Goal: Find contact information: Find contact information

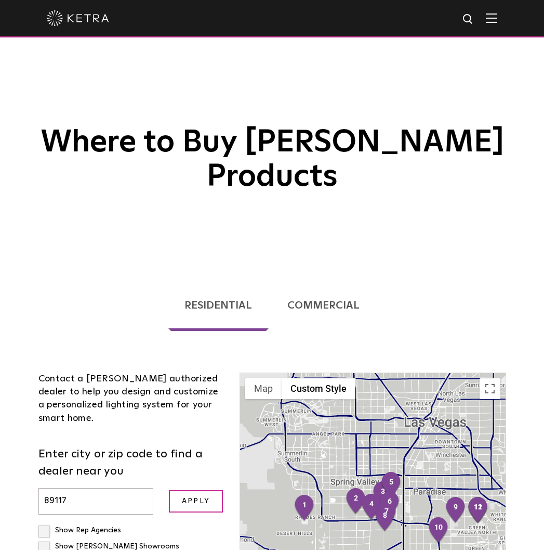
scroll to position [265, 0]
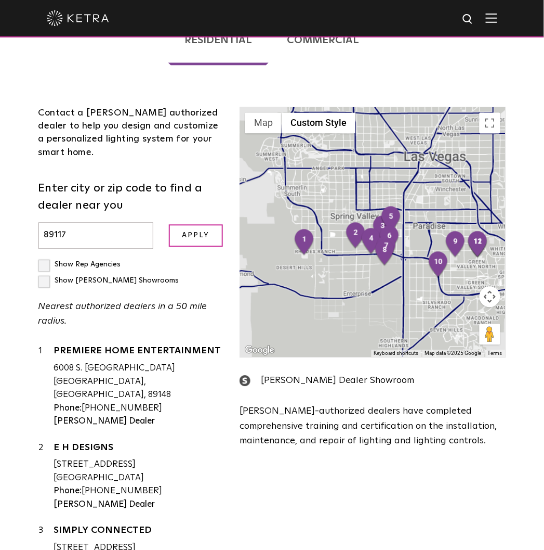
drag, startPoint x: 0, startPoint y: 0, endPoint x: 444, endPoint y: 463, distance: 641.1
click at [444, 463] on div "Contact a [PERSON_NAME] authorized dealer to help you design and customize a pe…" at bounding box center [273, 325] width 484 height 498
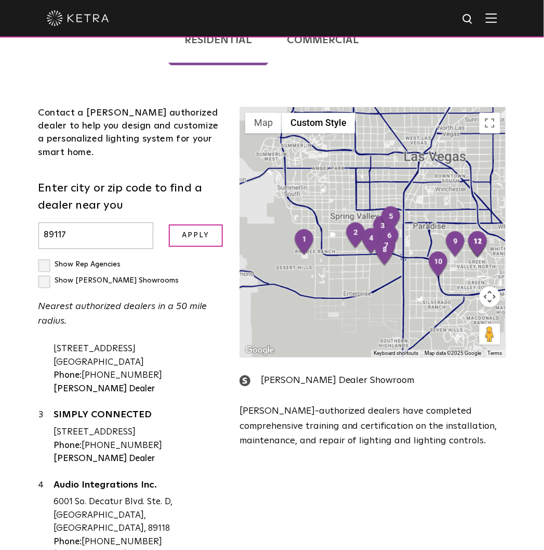
click at [425, 503] on div "Contact a [PERSON_NAME] authorized dealer to help you design and customize a pe…" at bounding box center [273, 325] width 484 height 498
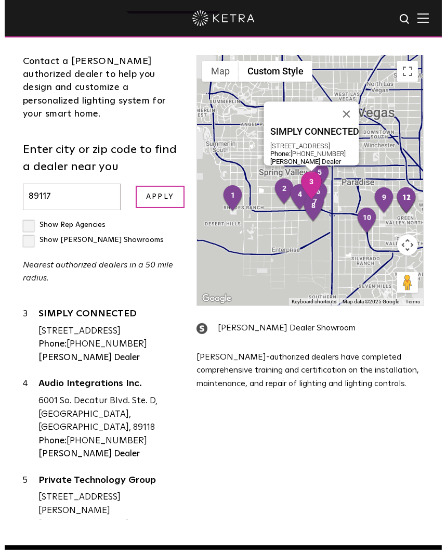
scroll to position [184, 0]
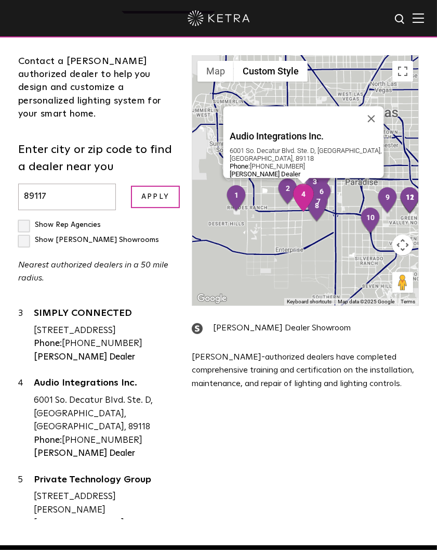
click at [105, 395] on div "6001 So. Decatur Blvd. Ste. D, [GEOGRAPHIC_DATA], [GEOGRAPHIC_DATA], 89118" at bounding box center [105, 414] width 142 height 40
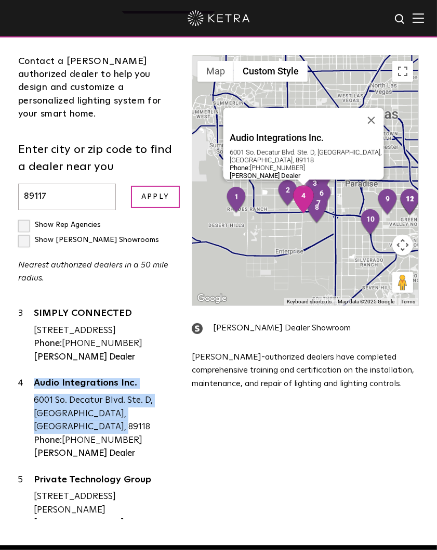
drag, startPoint x: 116, startPoint y: 397, endPoint x: 40, endPoint y: 385, distance: 77.5
click at [40, 394] on div "6001 So. Decatur Blvd. Ste. D, [GEOGRAPHIC_DATA], [GEOGRAPHIC_DATA], 89118" at bounding box center [105, 414] width 142 height 40
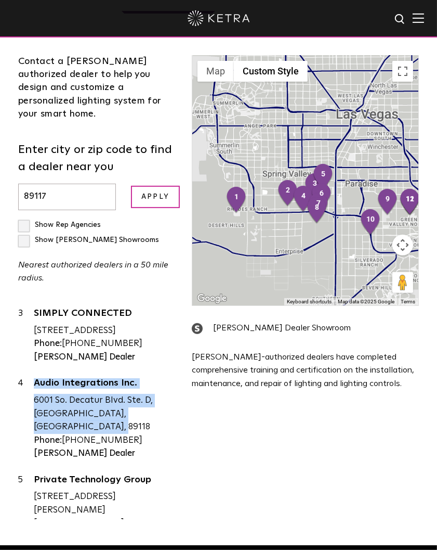
copy div "Audio Integrations Inc. 6001 So. Decatur Blvd. Ste. D, [GEOGRAPHIC_DATA], [GEOG…"
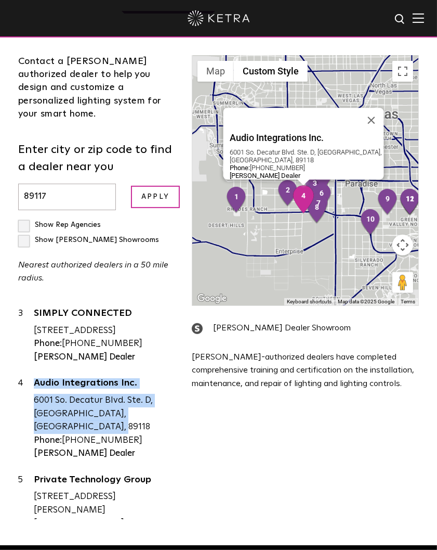
drag, startPoint x: 125, startPoint y: 411, endPoint x: 84, endPoint y: 406, distance: 41.3
click at [84, 434] on div "Phone: [PHONE_NUMBER]" at bounding box center [105, 441] width 142 height 14
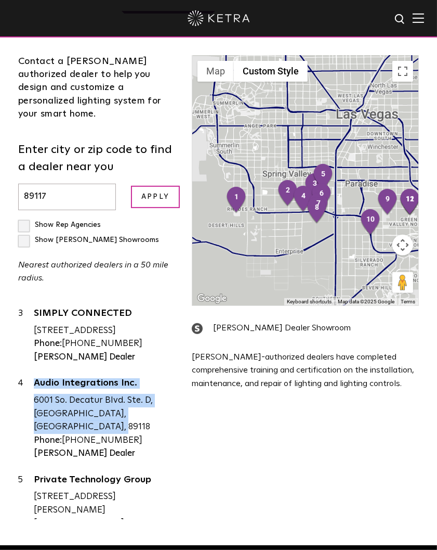
copy div "839-2658"
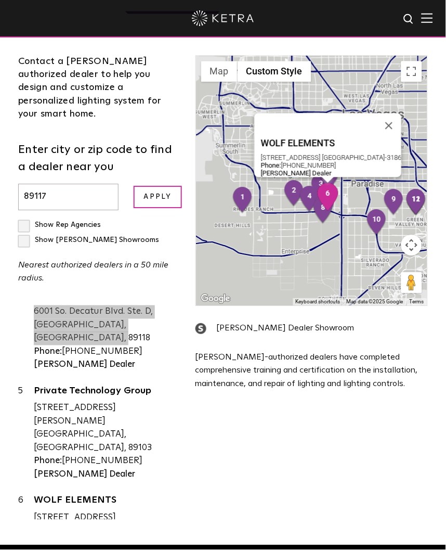
scroll to position [241, 0]
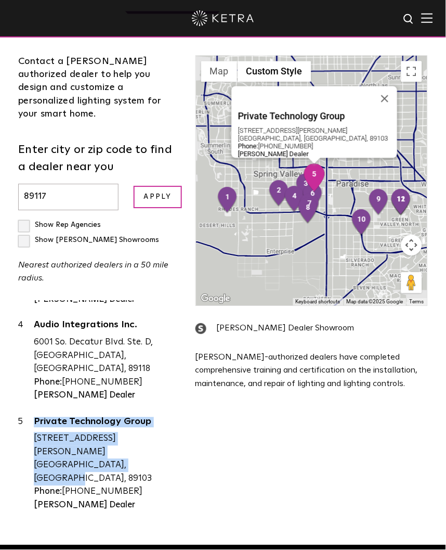
drag, startPoint x: 114, startPoint y: 419, endPoint x: 35, endPoint y: 411, distance: 79.5
click at [35, 432] on div "[STREET_ADDRESS][PERSON_NAME] [GEOGRAPHIC_DATA], [GEOGRAPHIC_DATA], 89103" at bounding box center [107, 458] width 146 height 53
copy div "Private Technology Group [STREET_ADDRESS][PERSON_NAME]"
drag, startPoint x: 125, startPoint y: 432, endPoint x: 71, endPoint y: 432, distance: 53.6
click at [71, 485] on div "Phone: [PHONE_NUMBER]" at bounding box center [107, 492] width 146 height 14
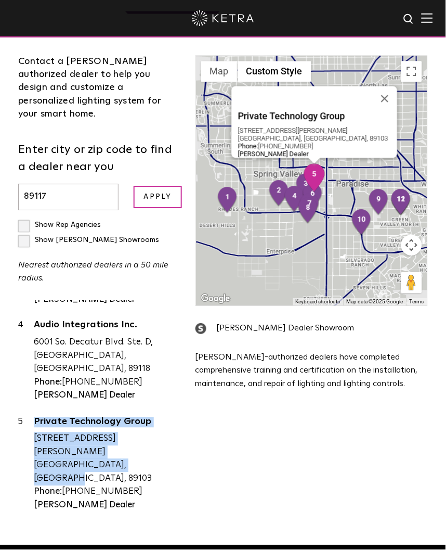
copy div "[PHONE_NUMBER]"
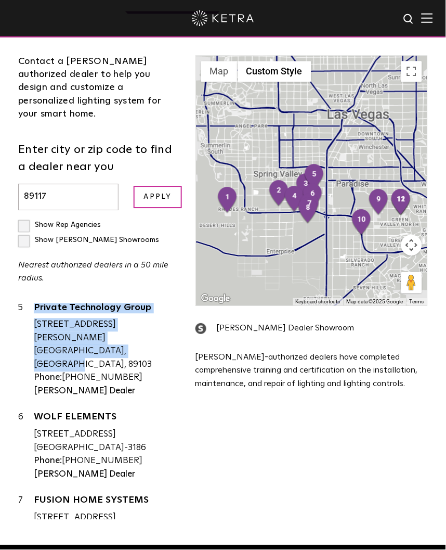
scroll to position [357, 0]
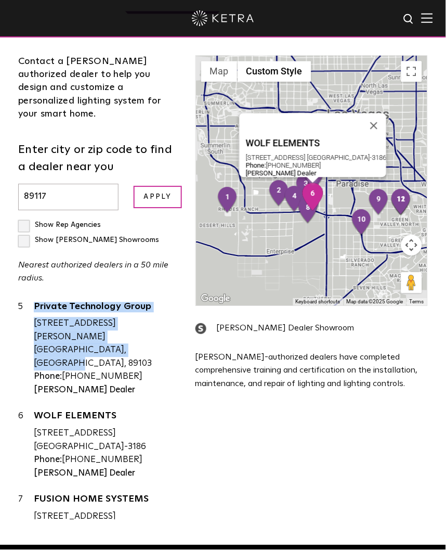
drag, startPoint x: 131, startPoint y: 388, endPoint x: 33, endPoint y: 375, distance: 99.1
click at [33, 409] on div "6 WOLF ELEMENTS [STREET_ADDRESS] [GEOGRAPHIC_DATA]-3186 Phone: [PHONE_NUMBER] […" at bounding box center [99, 444] width 162 height 70
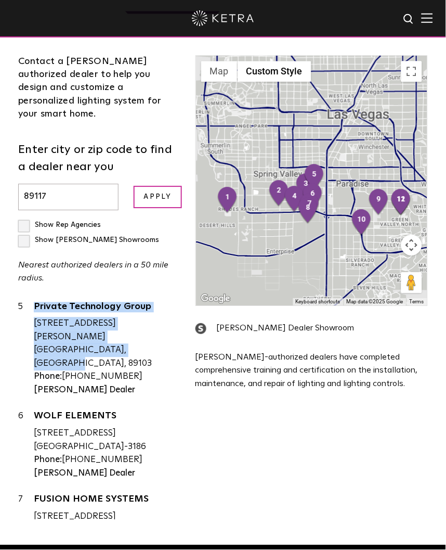
copy div "WOLF ELEMENTS [STREET_ADDRESS]"
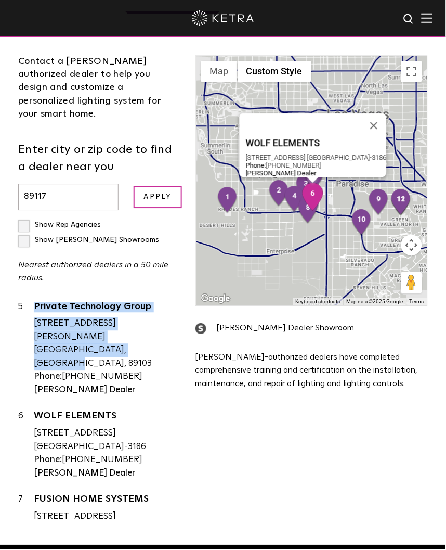
drag, startPoint x: 125, startPoint y: 399, endPoint x: 61, endPoint y: 401, distance: 63.5
click at [61, 453] on div "Phone: [PHONE_NUMBER]" at bounding box center [107, 460] width 146 height 14
copy div "[PHONE_NUMBER]"
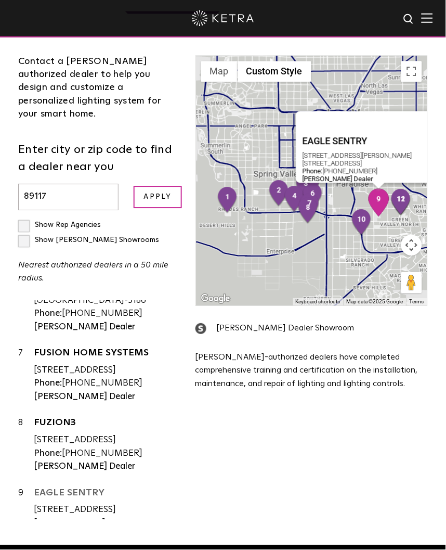
scroll to position [472, 0]
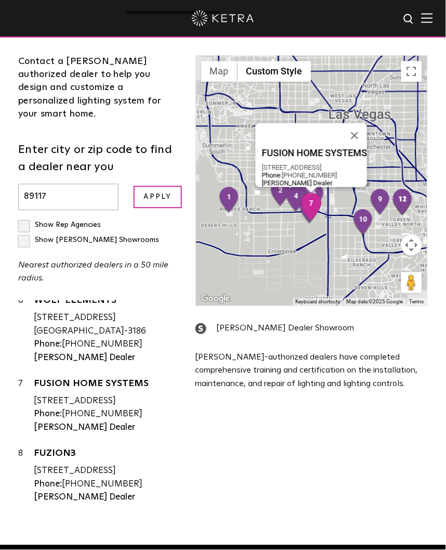
drag, startPoint x: 113, startPoint y: 352, endPoint x: 38, endPoint y: 346, distance: 74.6
click at [38, 394] on div "[STREET_ADDRESS]" at bounding box center [107, 401] width 146 height 14
drag, startPoint x: 128, startPoint y: 368, endPoint x: 64, endPoint y: 368, distance: 63.4
click at [64, 407] on div "Phone: [PHONE_NUMBER]" at bounding box center [107, 414] width 146 height 14
copy div "[PHONE_NUMBER]"
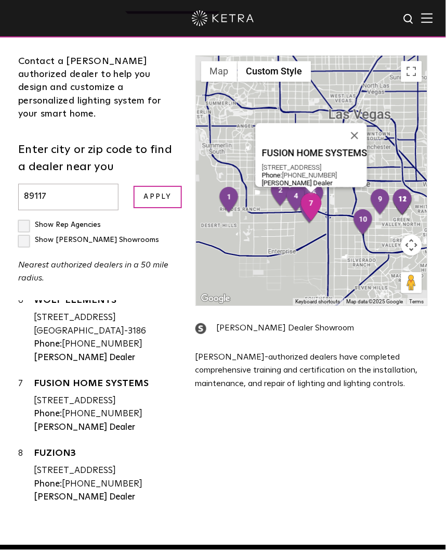
drag, startPoint x: 107, startPoint y: 355, endPoint x: 34, endPoint y: 341, distance: 74.1
click at [34, 394] on div "[STREET_ADDRESS]" at bounding box center [107, 401] width 146 height 14
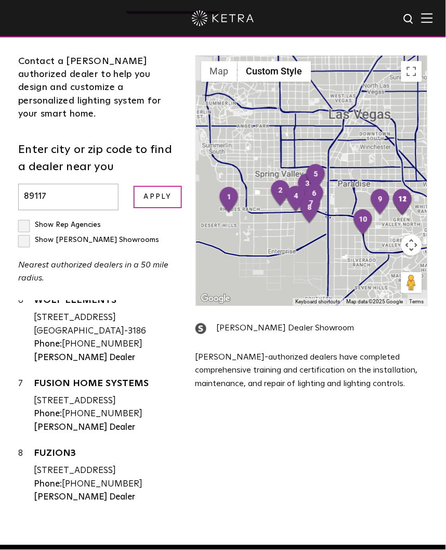
copy div "[STREET_ADDRESS]"
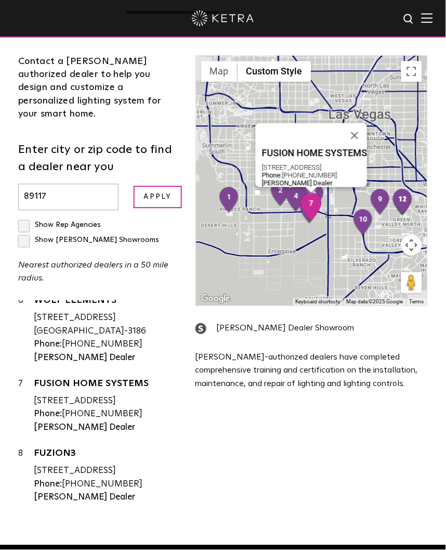
drag, startPoint x: 127, startPoint y: 364, endPoint x: 65, endPoint y: 365, distance: 61.9
click at [65, 407] on div "Phone: [PHONE_NUMBER]" at bounding box center [107, 414] width 146 height 14
copy div "[PHONE_NUMBER]"
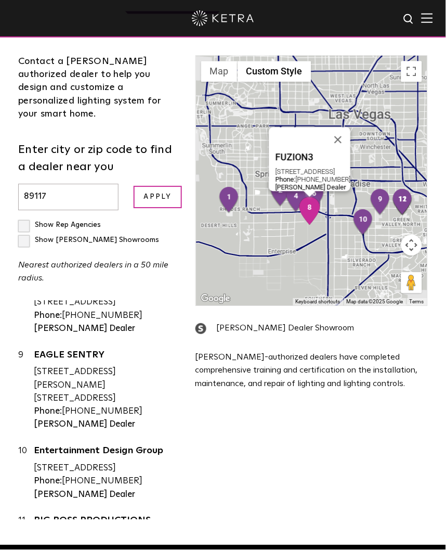
scroll to position [646, 0]
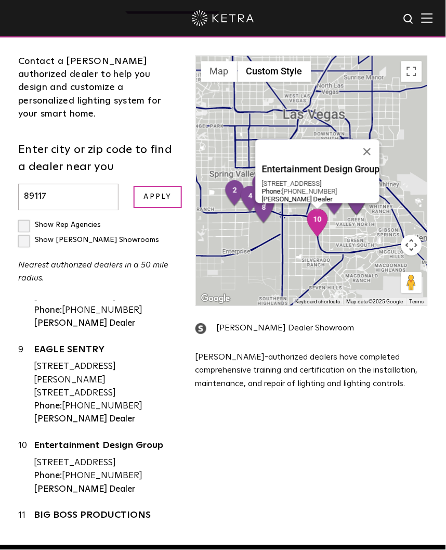
drag, startPoint x: 115, startPoint y: 425, endPoint x: 42, endPoint y: 422, distance: 73.4
click at [42, 457] on div "[STREET_ADDRESS]" at bounding box center [107, 464] width 146 height 14
drag, startPoint x: 130, startPoint y: 445, endPoint x: 64, endPoint y: 440, distance: 66.2
click at [64, 470] on div "Phone: [PHONE_NUMBER]" at bounding box center [107, 477] width 146 height 14
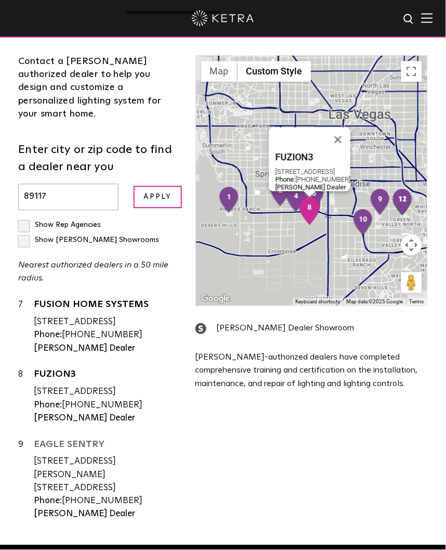
scroll to position [553, 0]
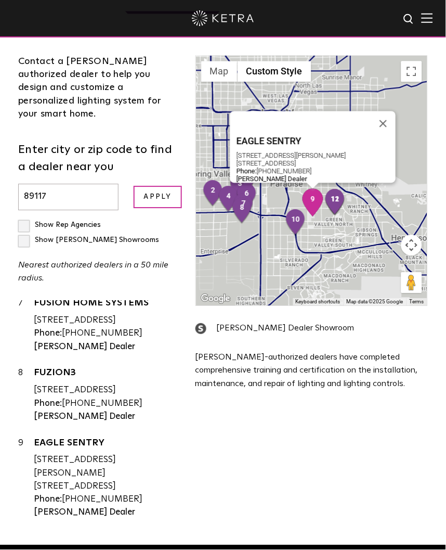
drag, startPoint x: 125, startPoint y: 440, endPoint x: 32, endPoint y: 429, distance: 93.7
click at [32, 436] on div "9 EAGLE SENTRY [STREET_ADDRESS][PERSON_NAME] [STREET_ADDRESS] Phone: [PHONE_NUM…" at bounding box center [99, 477] width 162 height 83
click at [128, 453] on div "[STREET_ADDRESS][PERSON_NAME] [STREET_ADDRESS]" at bounding box center [107, 473] width 146 height 40
drag, startPoint x: 133, startPoint y: 450, endPoint x: 75, endPoint y: 440, distance: 58.1
click at [75, 440] on div "EAGLE SENTRY [STREET_ADDRESS][PERSON_NAME] [STREET_ADDRESS] Phone: [PHONE_NUMBE…" at bounding box center [107, 477] width 146 height 83
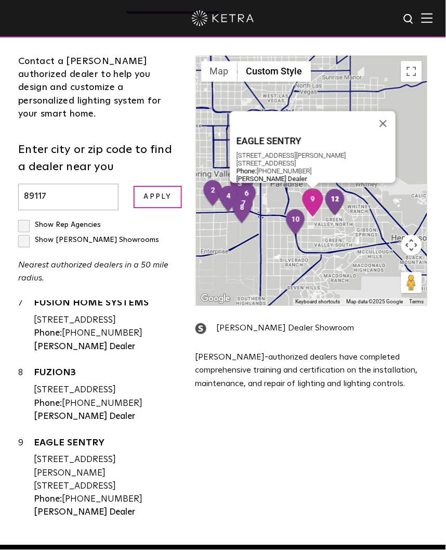
click at [118, 453] on div "[STREET_ADDRESS][PERSON_NAME] [STREET_ADDRESS]" at bounding box center [107, 473] width 146 height 40
drag, startPoint x: 113, startPoint y: 441, endPoint x: 45, endPoint y: 430, distance: 69.0
click at [45, 453] on div "[STREET_ADDRESS][PERSON_NAME] [STREET_ADDRESS]" at bounding box center [107, 473] width 146 height 40
drag, startPoint x: 125, startPoint y: 453, endPoint x: 81, endPoint y: 453, distance: 43.7
click at [81, 493] on div "Phone: [PHONE_NUMBER]" at bounding box center [107, 500] width 146 height 14
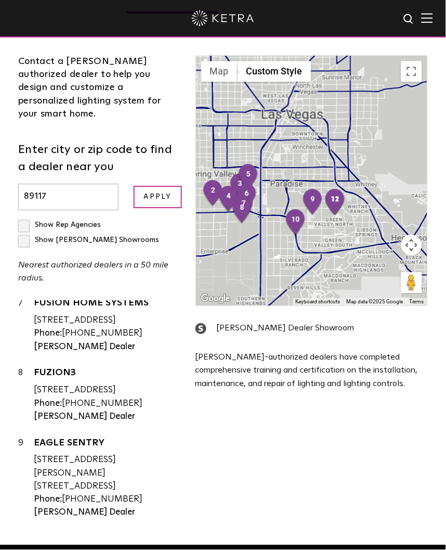
click at [378, 435] on div "Contact a [PERSON_NAME] authorized dealer to help you design and customize a pe…" at bounding box center [222, 276] width 425 height 505
